Goal: Obtain resource: Download file/media

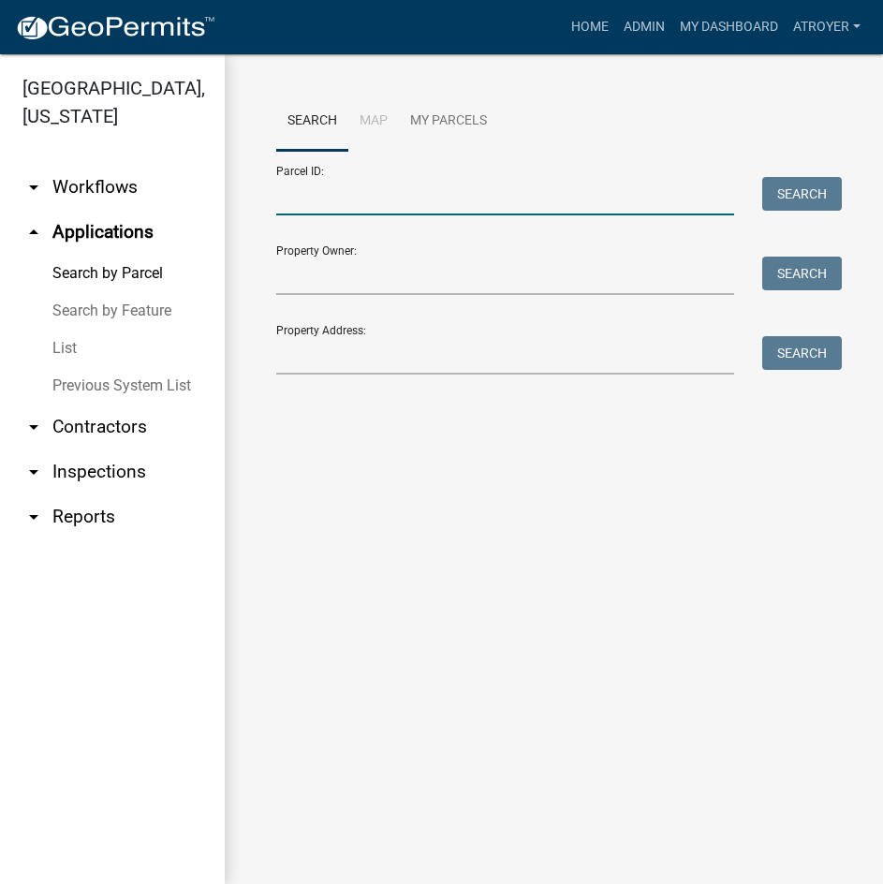
click at [444, 205] on input "Parcel ID:" at bounding box center [505, 196] width 458 height 38
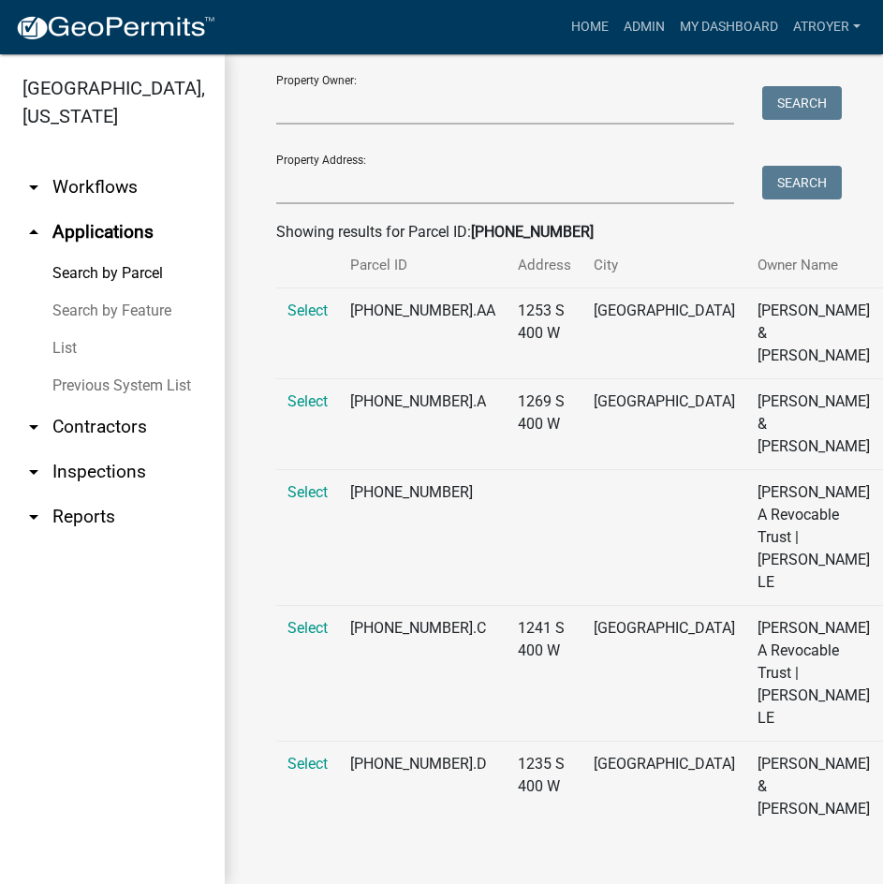
scroll to position [372, 0]
type input "[PHONE_NUMBER]"
click at [310, 766] on span "Select" at bounding box center [308, 764] width 40 height 18
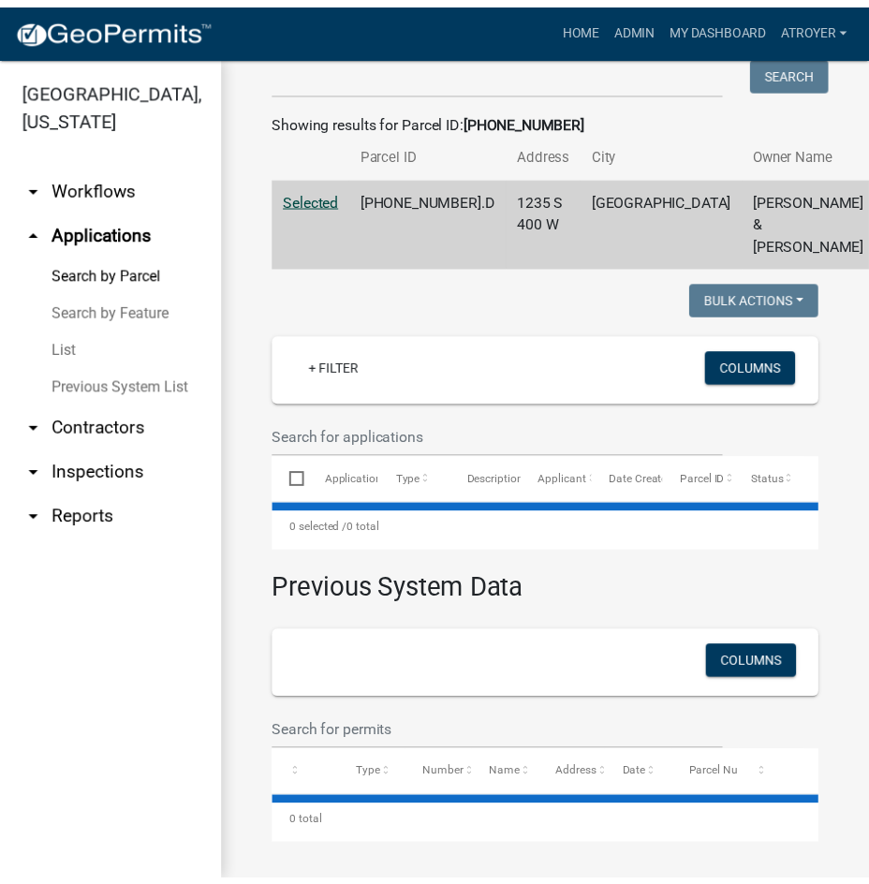
scroll to position [372, 0]
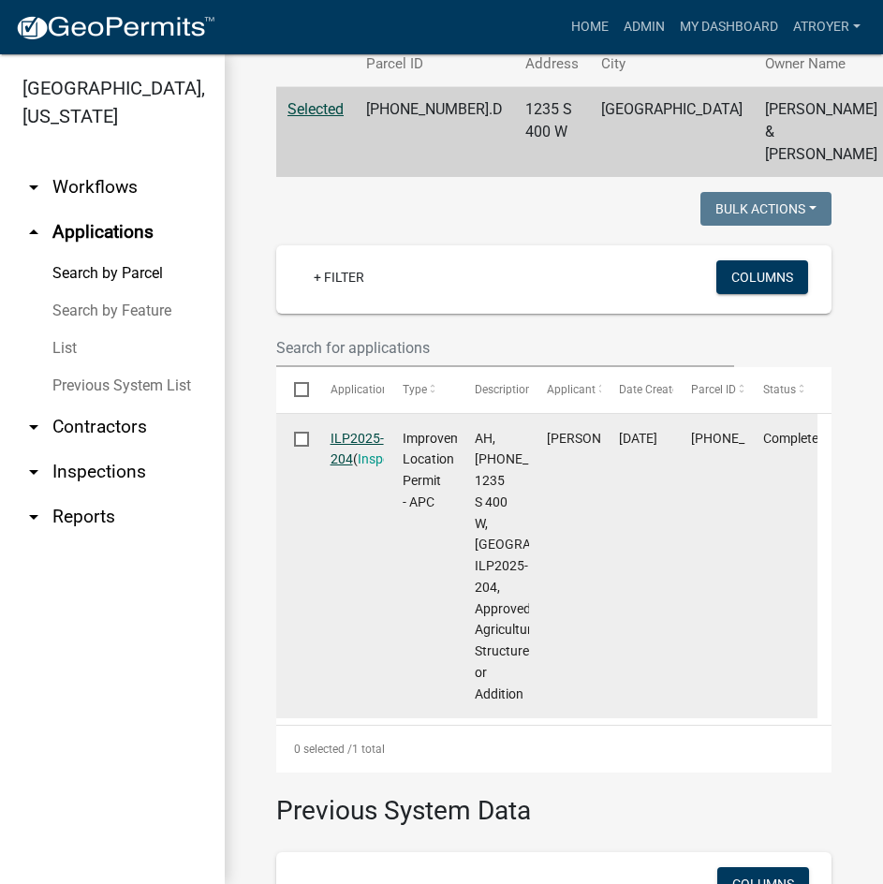
click at [355, 467] on link "ILP2025-204" at bounding box center [357, 449] width 53 height 37
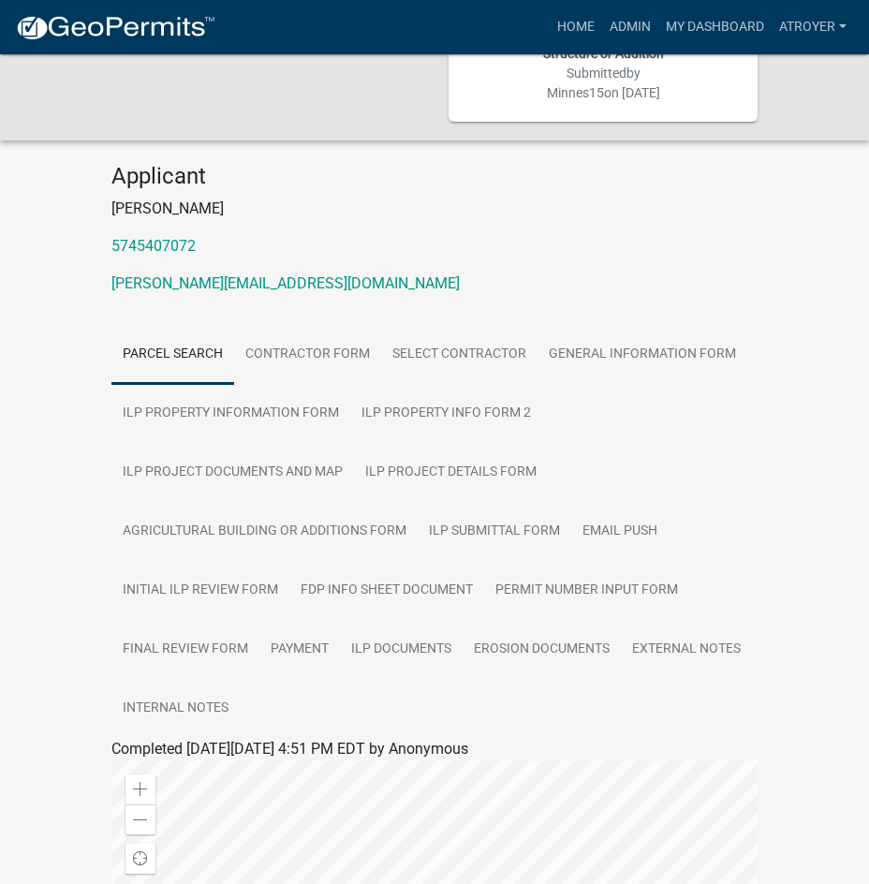
scroll to position [187, 0]
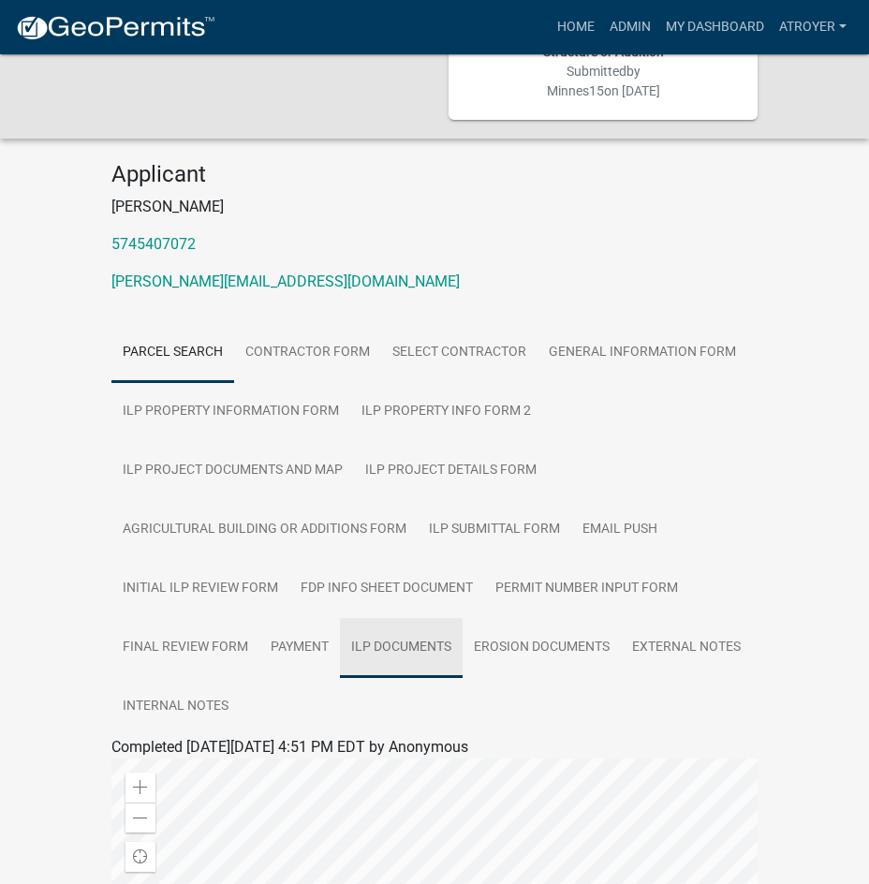
click at [371, 627] on link "ILP Documents" at bounding box center [401, 648] width 123 height 60
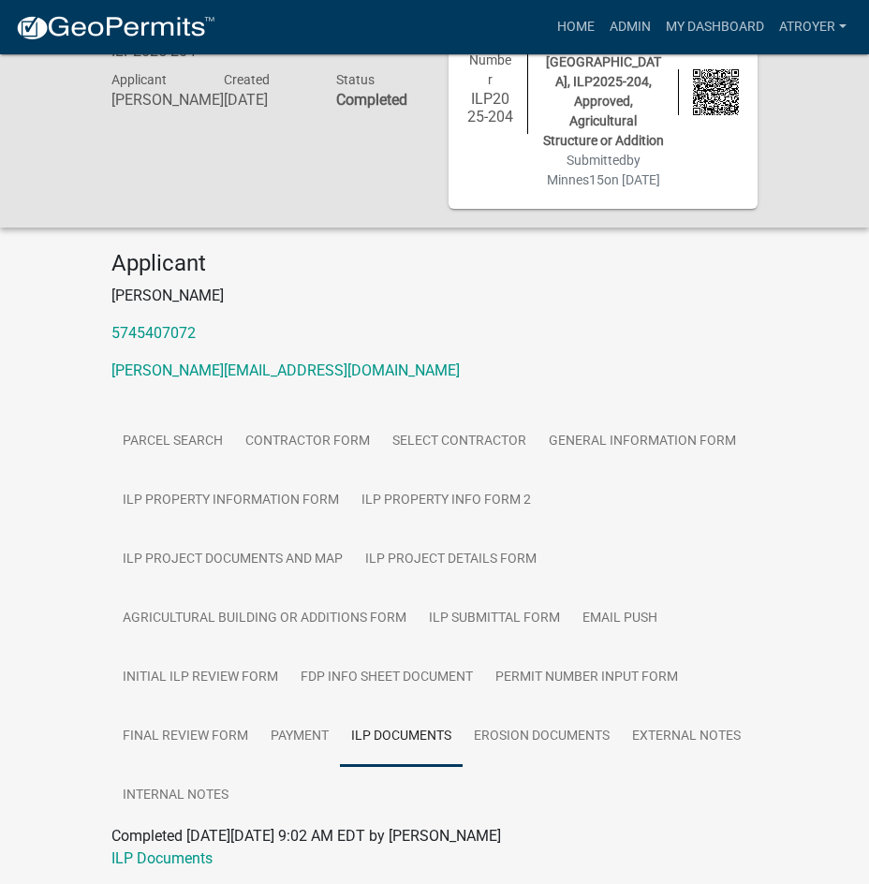
scroll to position [143, 0]
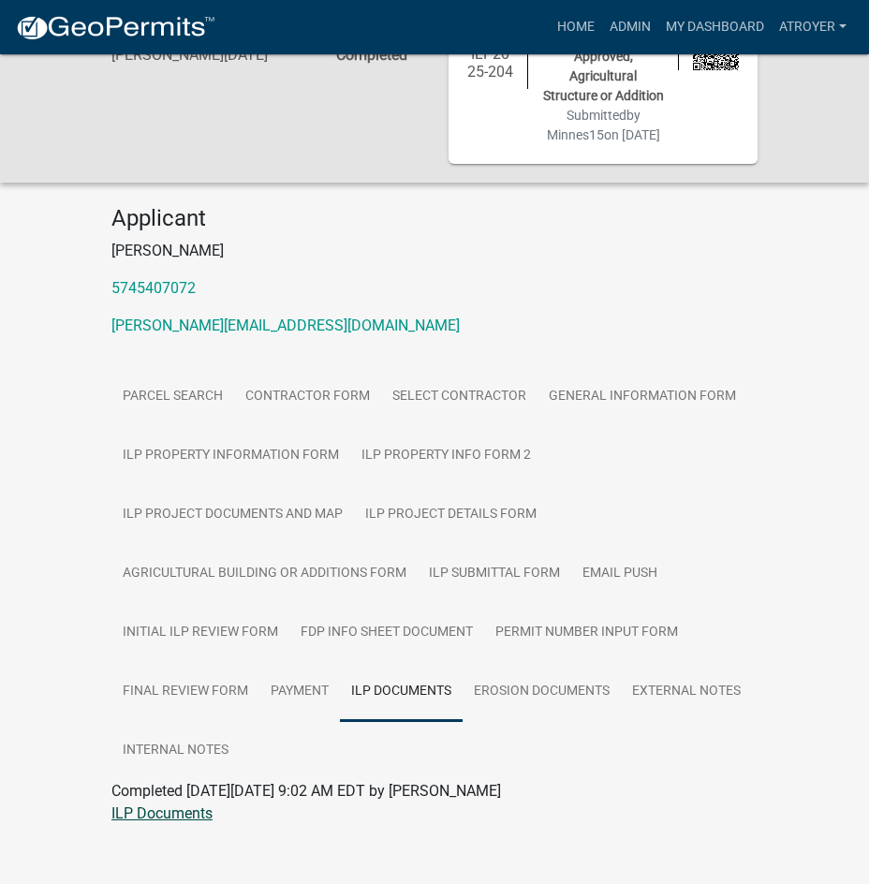
click at [182, 805] on link "ILP Documents" at bounding box center [161, 814] width 101 height 18
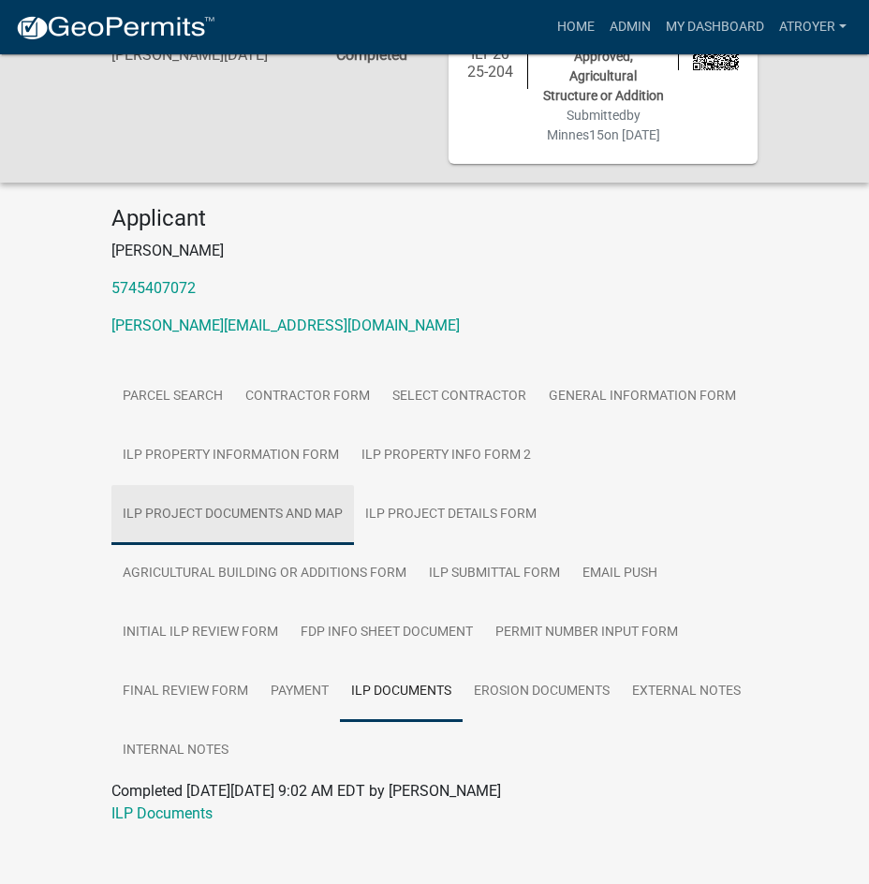
click at [251, 489] on link "ILP Project Documents and Map" at bounding box center [232, 515] width 243 height 60
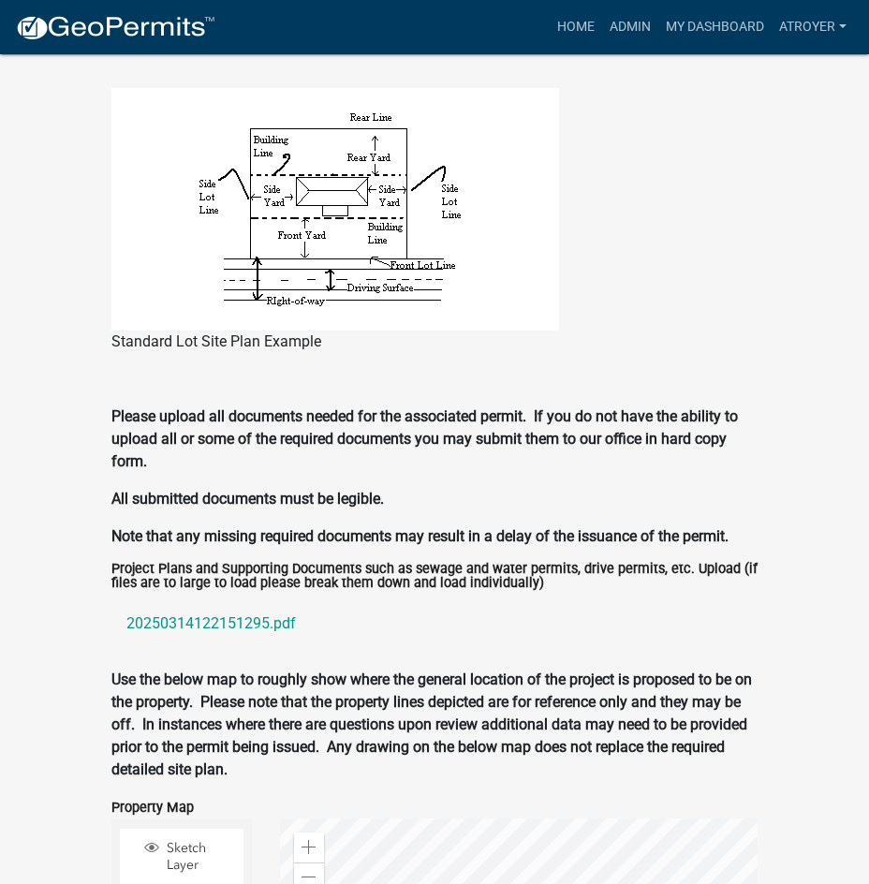
scroll to position [1829, 0]
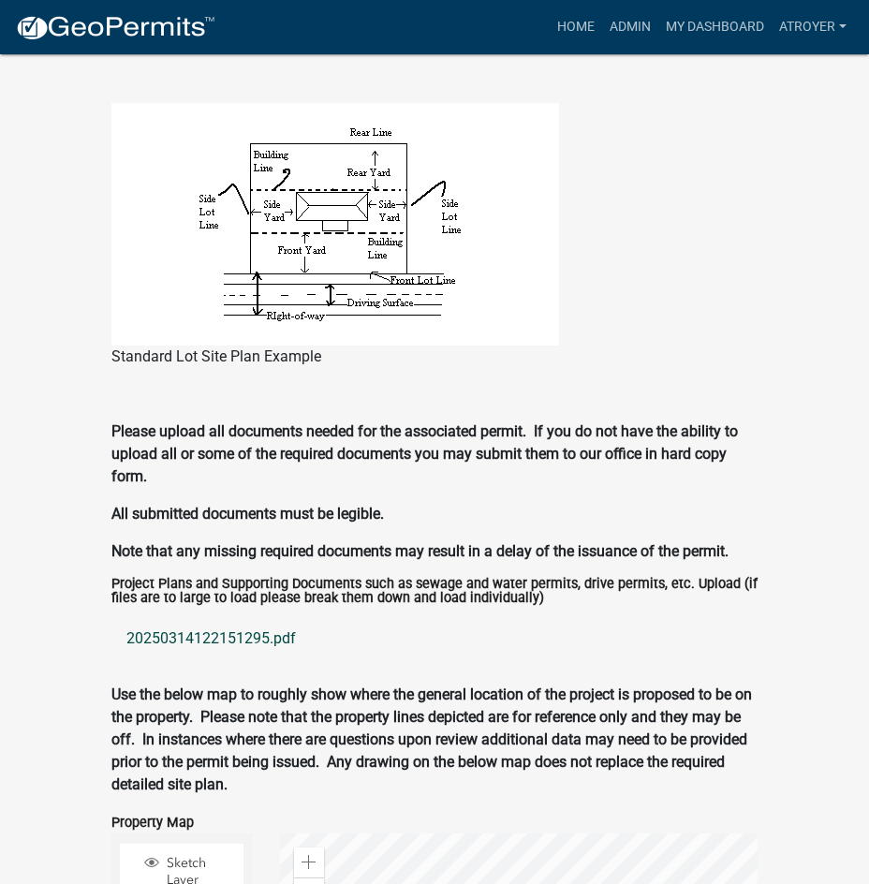
click at [218, 616] on link "20250314122151295.pdf" at bounding box center [434, 638] width 646 height 45
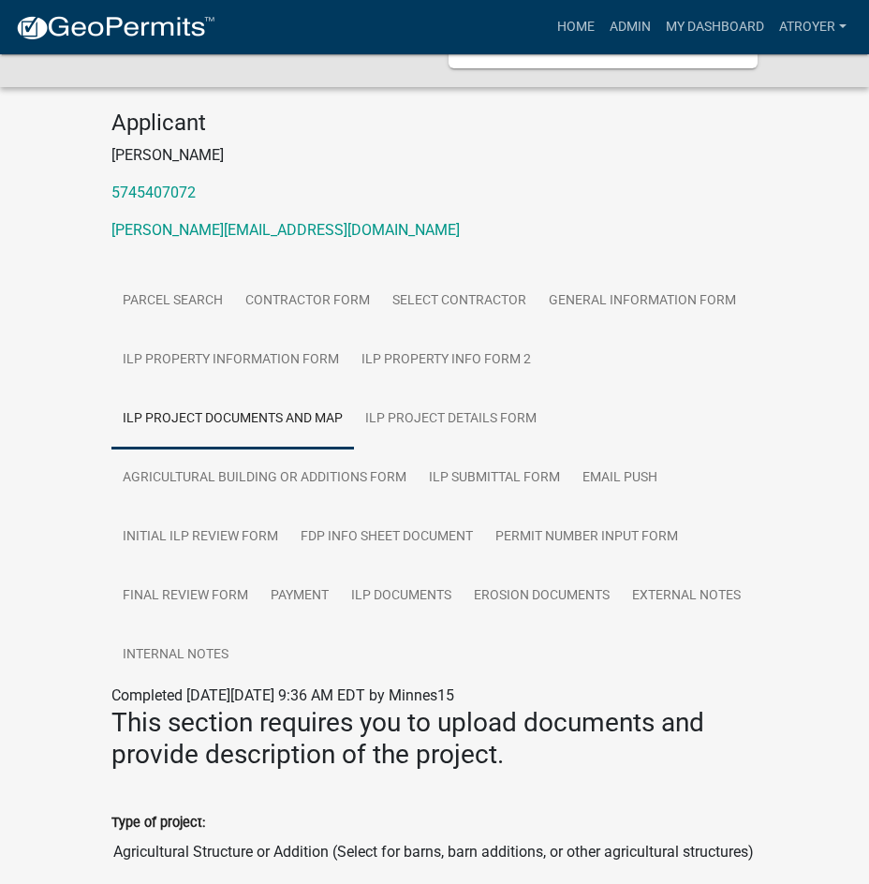
scroll to position [50, 0]
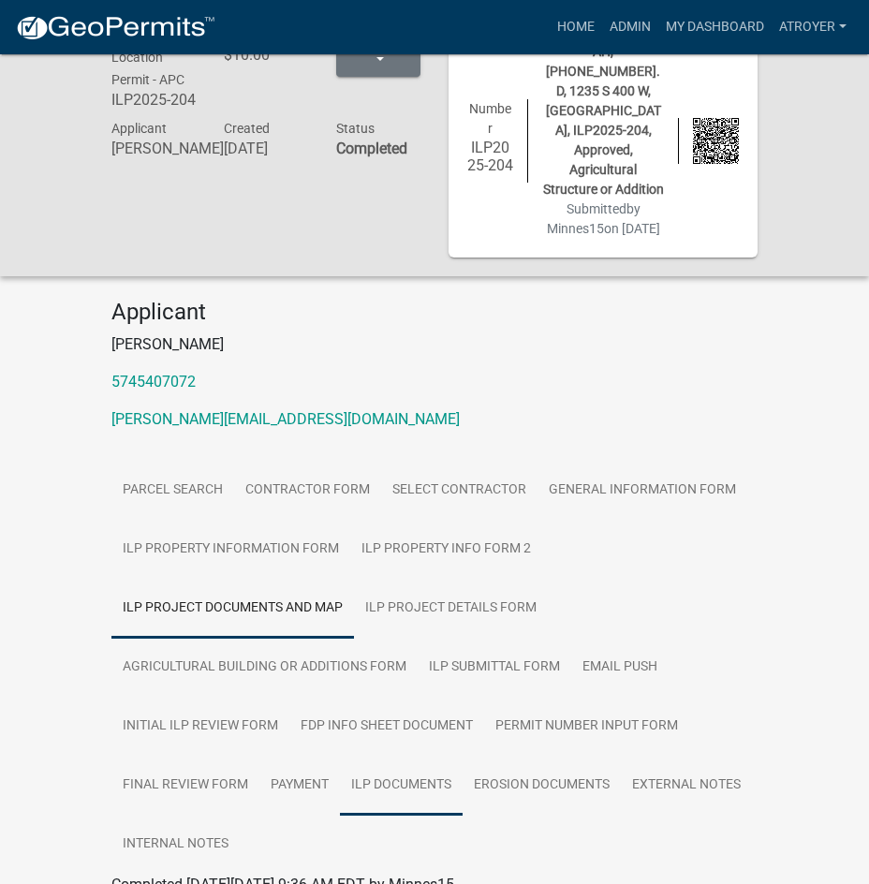
click at [407, 765] on link "ILP Documents" at bounding box center [401, 786] width 123 height 60
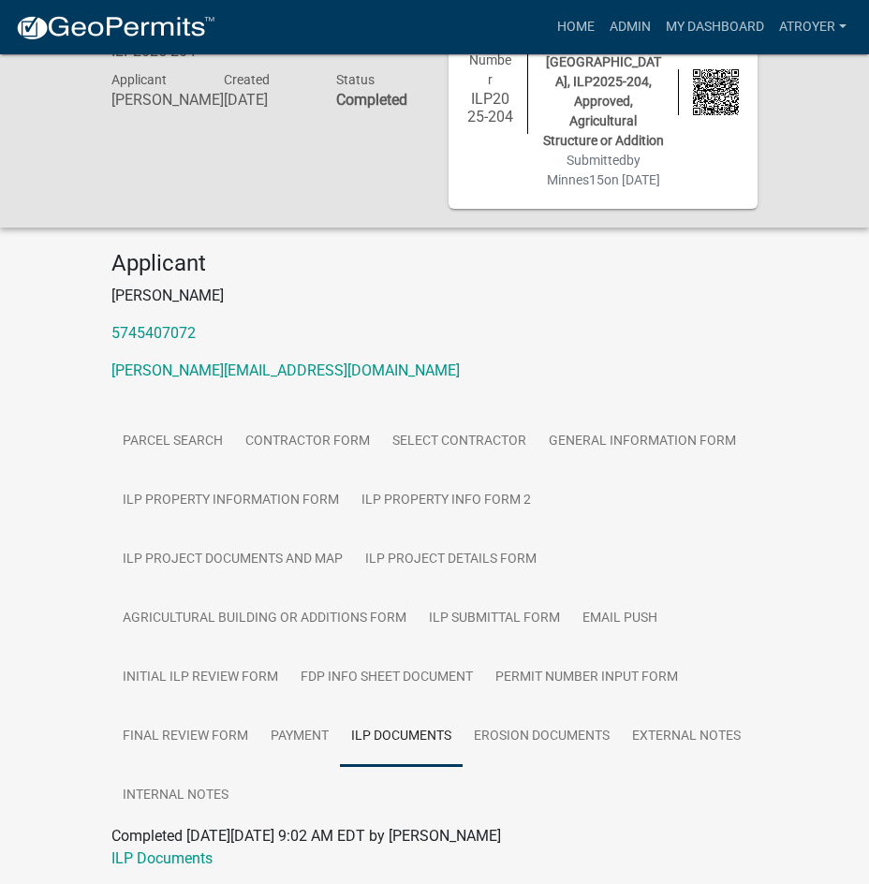
scroll to position [143, 0]
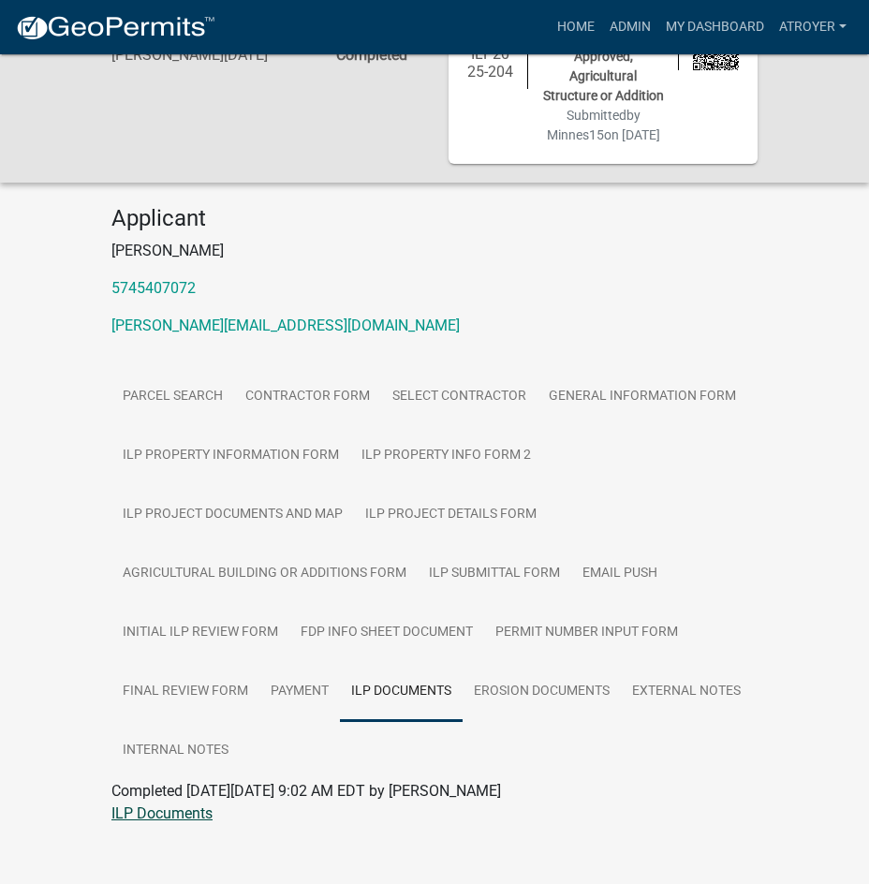
click at [147, 805] on link "ILP Documents" at bounding box center [161, 814] width 101 height 18
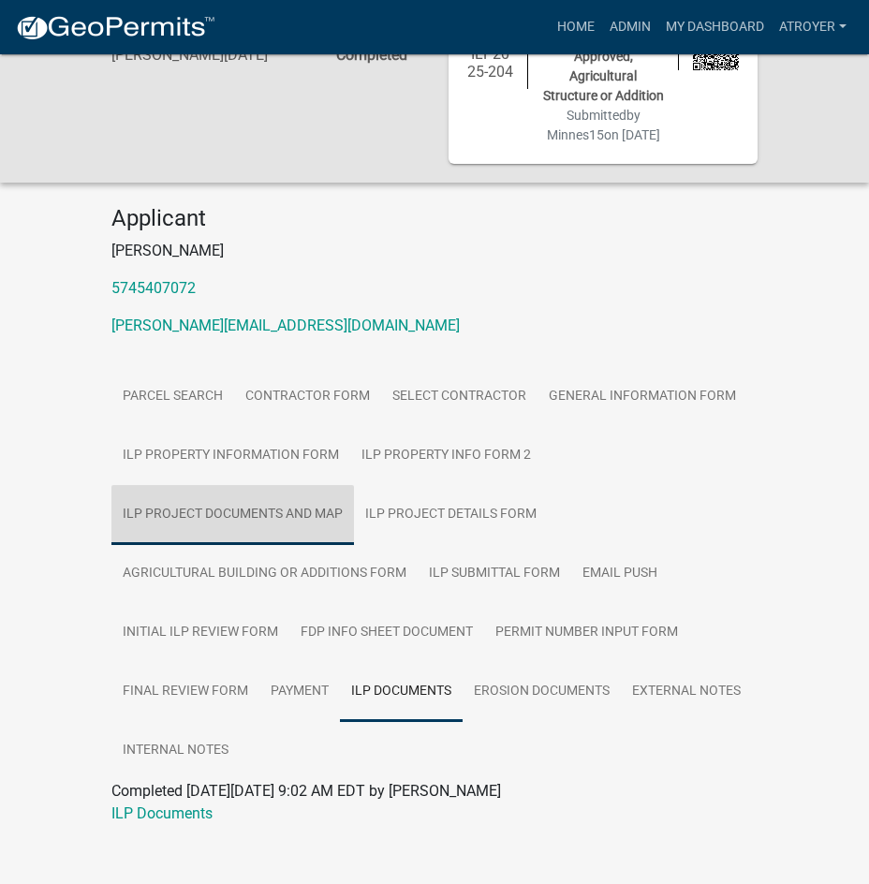
click at [218, 492] on link "ILP Project Documents and Map" at bounding box center [232, 515] width 243 height 60
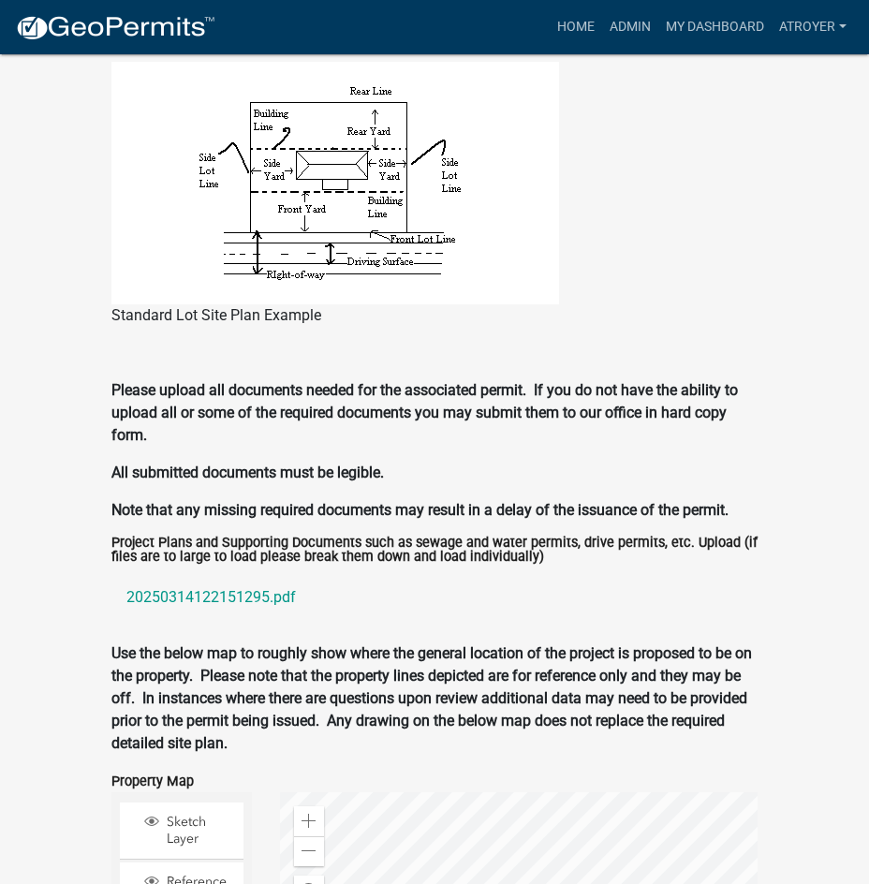
scroll to position [2110, 0]
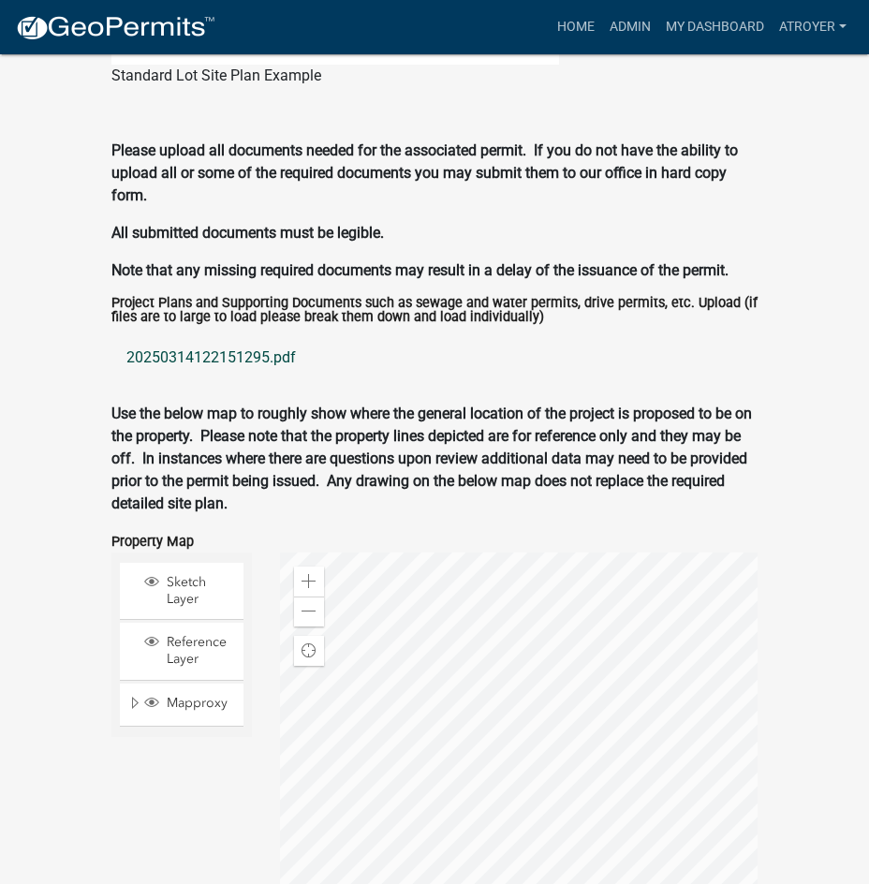
click at [188, 336] on link "20250314122151295.pdf" at bounding box center [434, 357] width 646 height 45
